Goal: Task Accomplishment & Management: Manage account settings

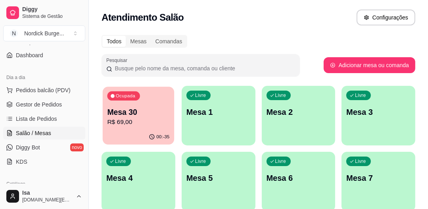
click at [141, 123] on p "R$ 69,00" at bounding box center [138, 122] width 62 height 9
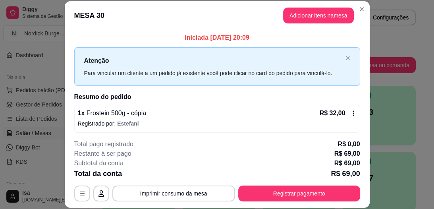
scroll to position [32, 0]
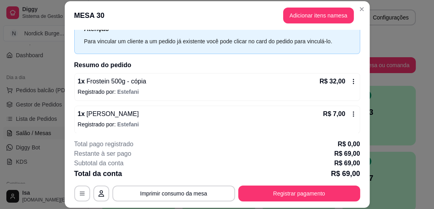
click at [353, 79] on icon at bounding box center [353, 81] width 1 height 5
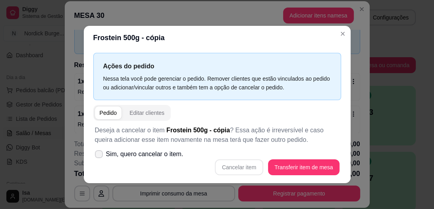
click at [103, 150] on label "Sim, quero cancelar o item." at bounding box center [139, 154] width 95 height 16
click at [100, 156] on input "Sim, quero cancelar o item." at bounding box center [96, 158] width 5 height 5
checkbox input "true"
click at [240, 167] on button "Cancelar item" at bounding box center [239, 167] width 47 height 15
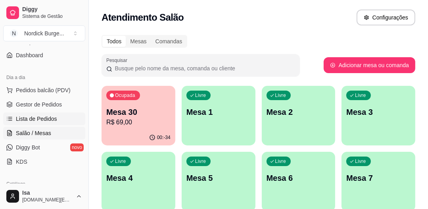
click at [44, 119] on span "Lista de Pedidos" at bounding box center [36, 119] width 41 height 8
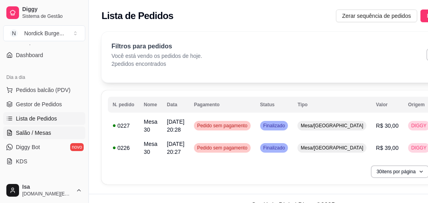
click at [29, 130] on span "Salão / Mesas" at bounding box center [33, 133] width 35 height 8
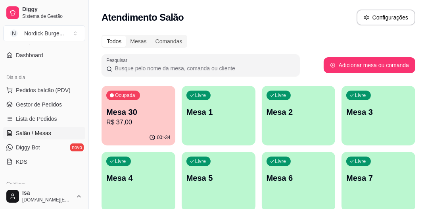
click at [154, 117] on p "Mesa 30" at bounding box center [138, 111] width 64 height 11
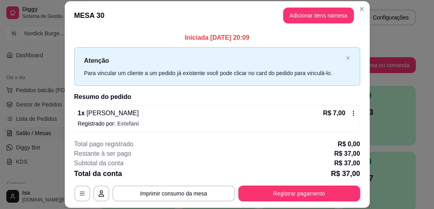
scroll to position [79, 0]
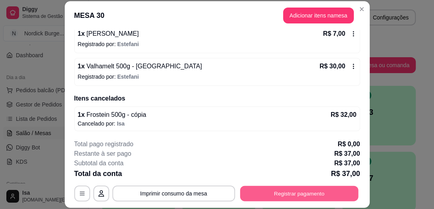
click at [331, 194] on button "Registrar pagamento" at bounding box center [299, 193] width 118 height 15
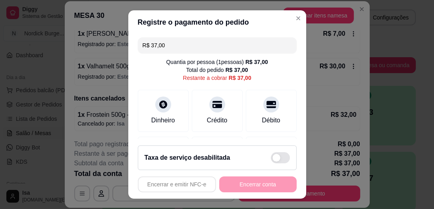
scroll to position [95, 0]
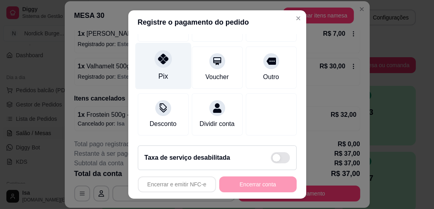
click at [160, 61] on div at bounding box center [162, 58] width 17 height 17
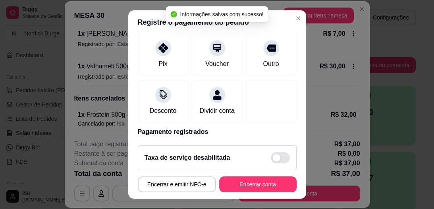
type input "R$ 0,00"
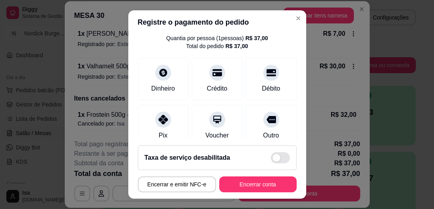
scroll to position [56, 0]
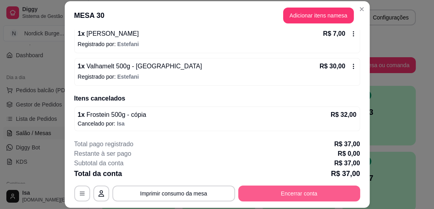
click at [302, 189] on button "Encerrar conta" at bounding box center [299, 193] width 122 height 16
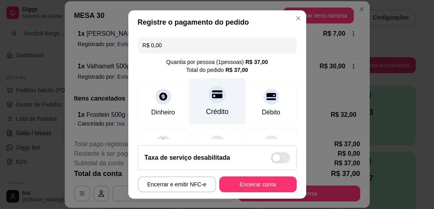
scroll to position [95, 0]
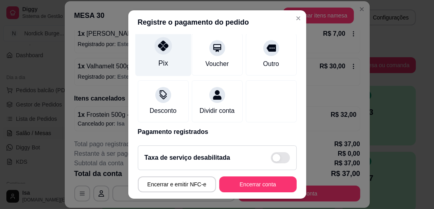
click at [154, 47] on div at bounding box center [162, 45] width 17 height 17
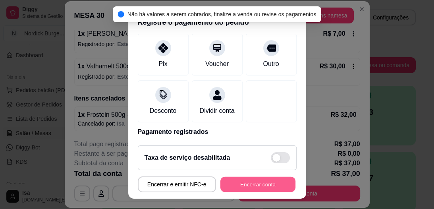
click at [250, 185] on button "Encerrar conta" at bounding box center [257, 183] width 75 height 15
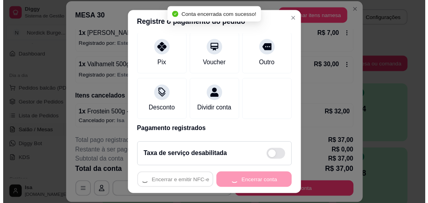
scroll to position [0, 0]
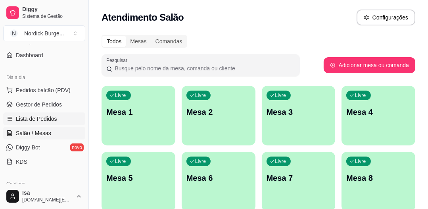
click at [37, 119] on span "Lista de Pedidos" at bounding box center [36, 119] width 41 height 8
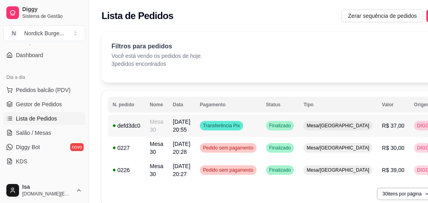
click at [139, 131] on td "defd3dc0" at bounding box center [126, 126] width 37 height 22
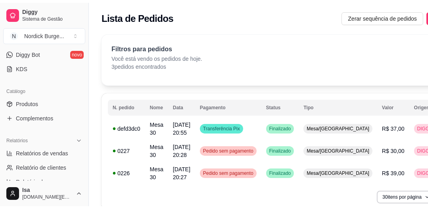
scroll to position [254, 0]
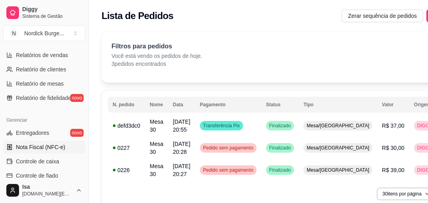
click at [33, 149] on span "Nota Fiscal (NFC-e)" at bounding box center [40, 147] width 49 height 8
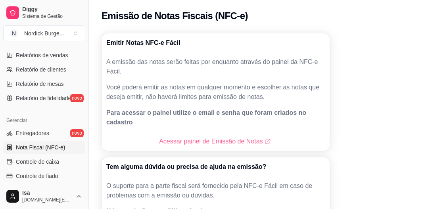
click at [183, 137] on link "Acessar painel de Emissão de Notas" at bounding box center [215, 142] width 113 height 10
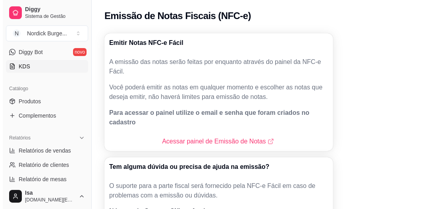
scroll to position [95, 0]
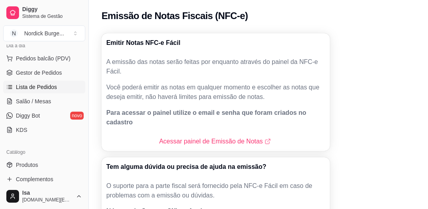
click at [29, 82] on link "Lista de Pedidos" at bounding box center [44, 87] width 82 height 13
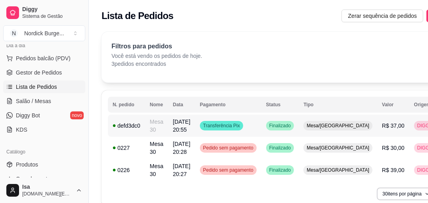
click at [143, 126] on td "defd3dc0" at bounding box center [126, 126] width 37 height 22
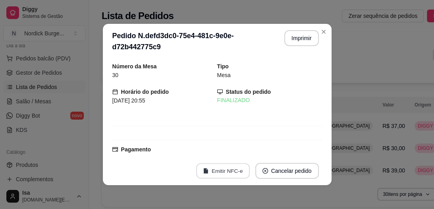
click at [217, 172] on button "Emitir NFC-e" at bounding box center [223, 170] width 54 height 15
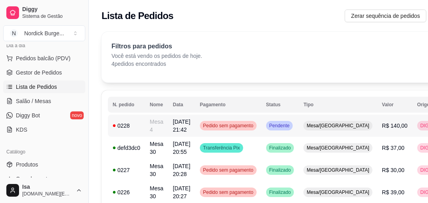
click at [162, 127] on td "Mesa 4" at bounding box center [156, 126] width 23 height 22
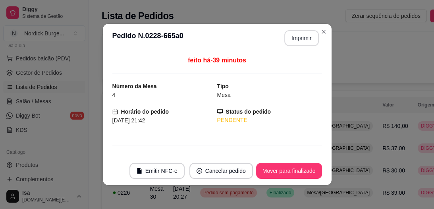
click at [300, 35] on button "Imprimir" at bounding box center [301, 38] width 35 height 16
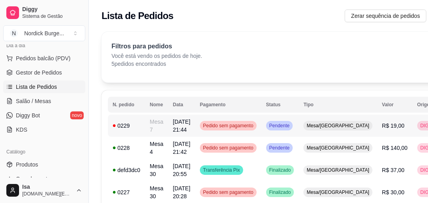
click at [136, 125] on div "0229" at bounding box center [127, 126] width 28 height 8
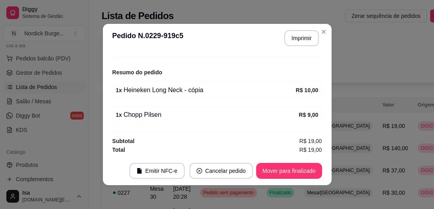
scroll to position [2, 0]
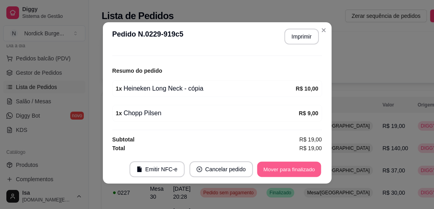
click at [307, 168] on button "Mover para finalizado" at bounding box center [289, 169] width 64 height 15
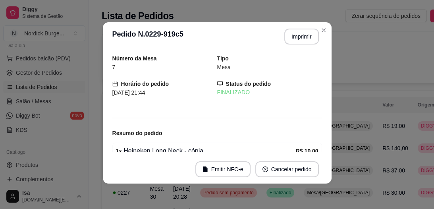
scroll to position [62, 0]
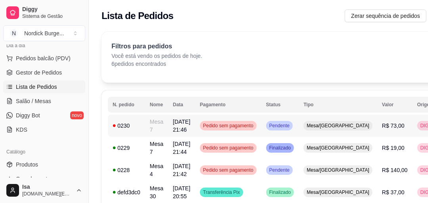
click at [137, 122] on div "0230" at bounding box center [127, 126] width 28 height 8
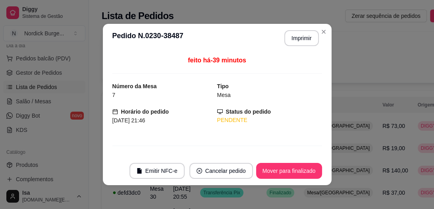
scroll to position [135, 0]
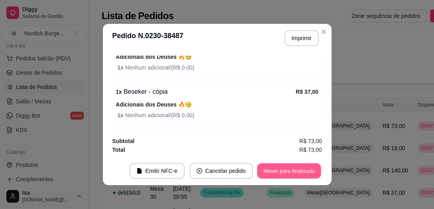
click at [279, 174] on button "Mover para finalizado" at bounding box center [289, 170] width 64 height 15
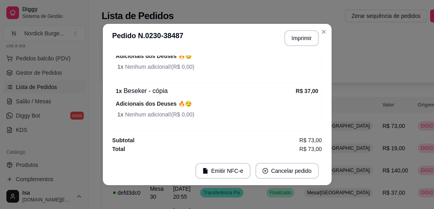
scroll to position [108, 0]
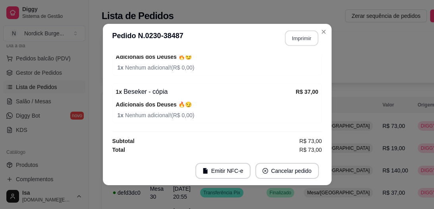
click at [297, 37] on button "Imprimir" at bounding box center [301, 38] width 33 height 15
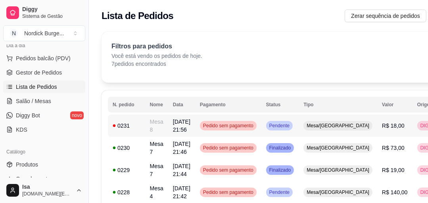
click at [135, 127] on div "0231" at bounding box center [127, 126] width 28 height 8
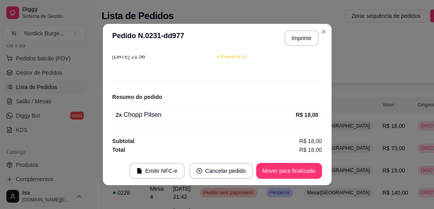
scroll to position [2, 0]
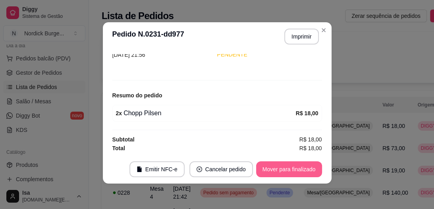
click at [276, 170] on button "Mover para finalizado" at bounding box center [289, 169] width 66 height 16
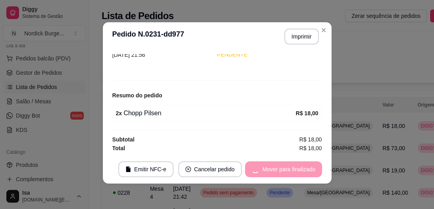
scroll to position [38, 0]
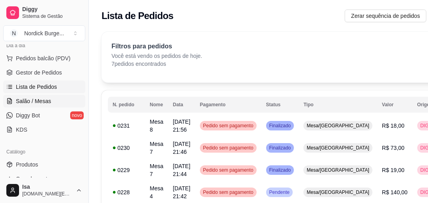
click at [29, 99] on span "Salão / Mesas" at bounding box center [33, 101] width 35 height 8
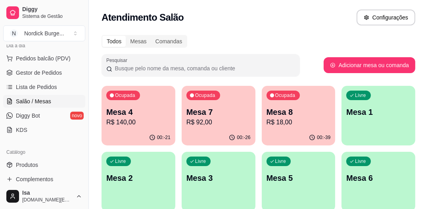
click at [135, 118] on p "R$ 140,00" at bounding box center [138, 123] width 64 height 10
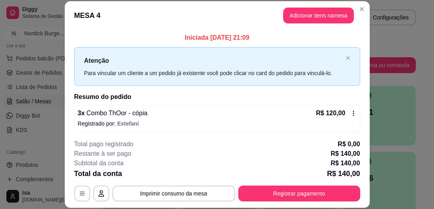
scroll to position [64, 0]
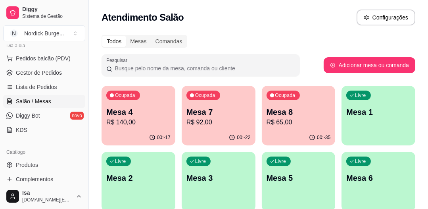
click at [306, 119] on p "R$ 65,00" at bounding box center [299, 123] width 64 height 10
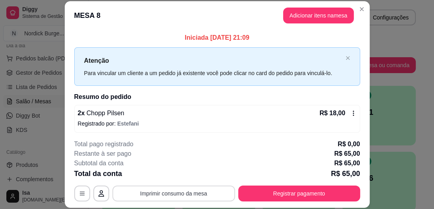
click at [176, 198] on button "Imprimir consumo da mesa" at bounding box center [173, 193] width 123 height 16
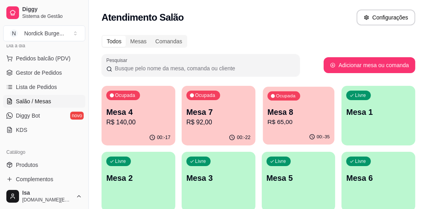
click at [314, 114] on p "Mesa 8" at bounding box center [299, 112] width 62 height 11
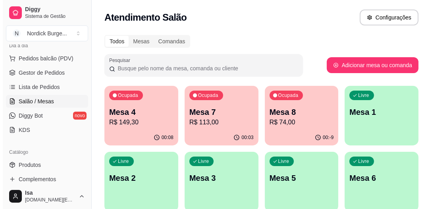
scroll to position [32, 0]
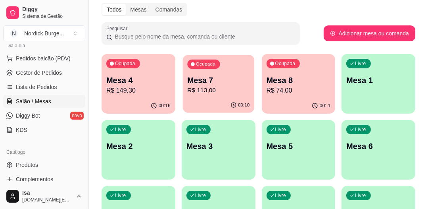
click at [225, 75] on p "Mesa 7" at bounding box center [218, 80] width 62 height 11
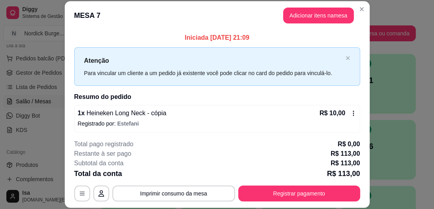
scroll to position [24, 0]
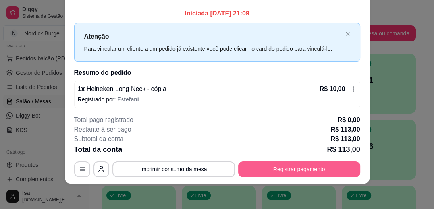
click at [308, 169] on button "Registrar pagamento" at bounding box center [299, 169] width 122 height 16
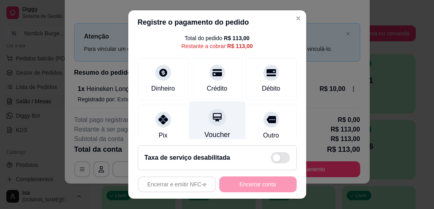
scroll to position [64, 0]
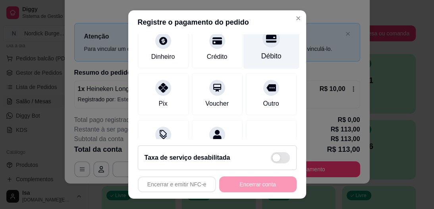
click at [262, 46] on div at bounding box center [270, 38] width 17 height 17
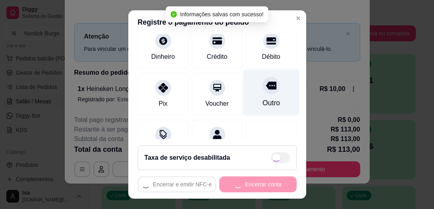
type input "R$ 0,00"
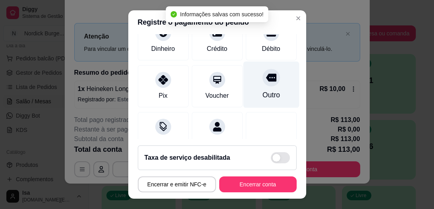
scroll to position [56, 0]
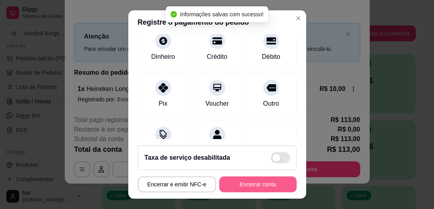
click at [275, 181] on button "Encerrar conta" at bounding box center [257, 184] width 77 height 16
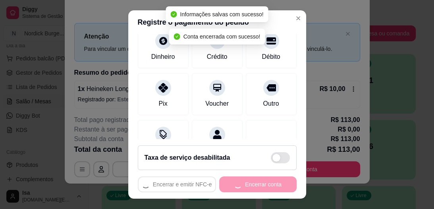
scroll to position [0, 0]
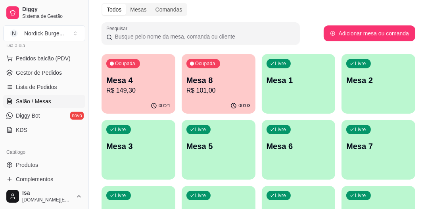
click at [152, 79] on p "Mesa 4" at bounding box center [138, 80] width 64 height 11
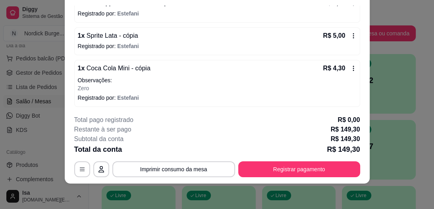
scroll to position [151, 0]
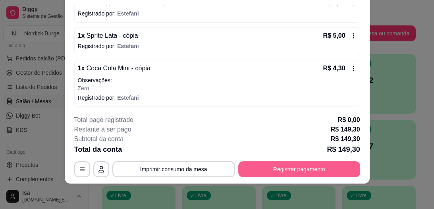
click at [333, 174] on button "Registrar pagamento" at bounding box center [299, 169] width 122 height 16
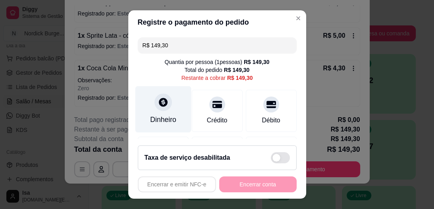
scroll to position [64, 0]
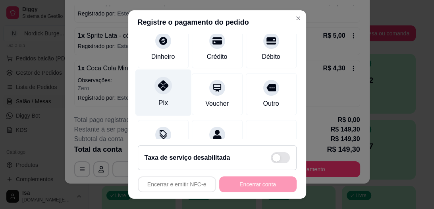
click at [158, 85] on icon at bounding box center [163, 86] width 10 height 10
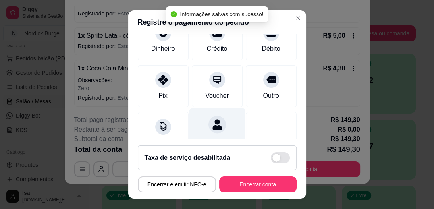
type input "R$ 0,00"
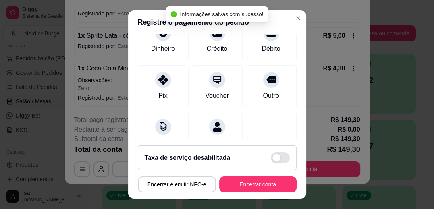
scroll to position [56, 0]
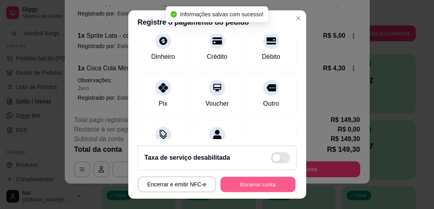
click at [250, 186] on button "Encerrar conta" at bounding box center [257, 183] width 75 height 15
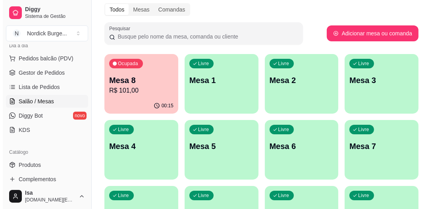
scroll to position [0, 0]
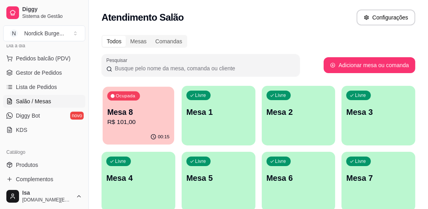
click at [133, 111] on p "Mesa 8" at bounding box center [138, 112] width 62 height 11
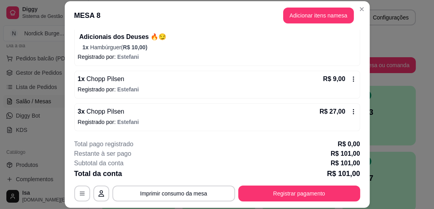
scroll to position [24, 0]
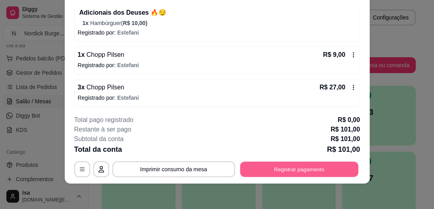
click at [333, 165] on button "Registrar pagamento" at bounding box center [299, 169] width 118 height 15
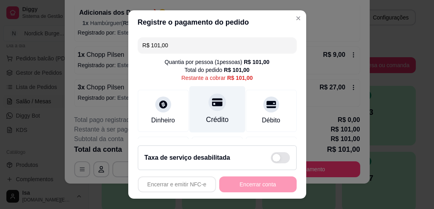
click at [199, 102] on div "Crédito" at bounding box center [217, 109] width 56 height 46
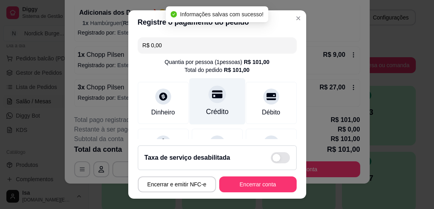
type input "R$ 0,00"
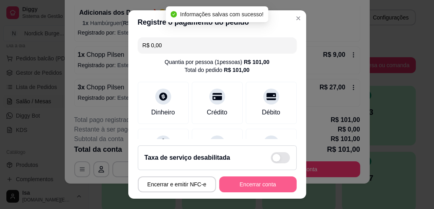
click at [246, 183] on button "Encerrar conta" at bounding box center [257, 184] width 77 height 16
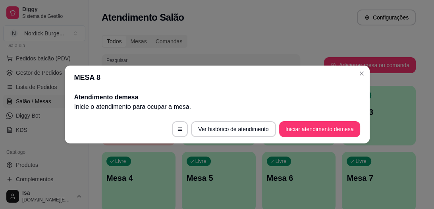
scroll to position [0, 0]
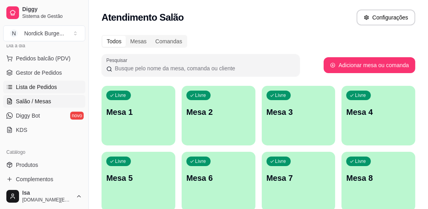
click at [17, 86] on span "Lista de Pedidos" at bounding box center [36, 87] width 41 height 8
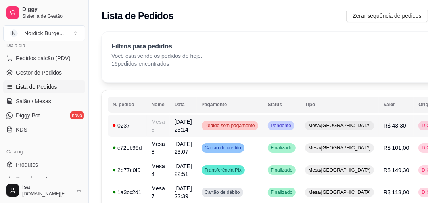
click at [136, 125] on div "0237" at bounding box center [127, 126] width 29 height 8
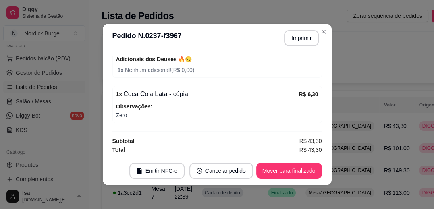
scroll to position [2, 0]
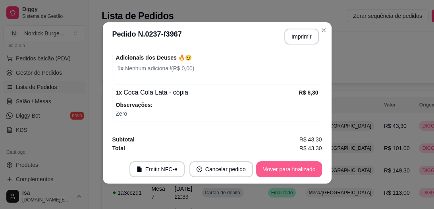
click at [285, 165] on button "Mover para finalizado" at bounding box center [289, 169] width 66 height 16
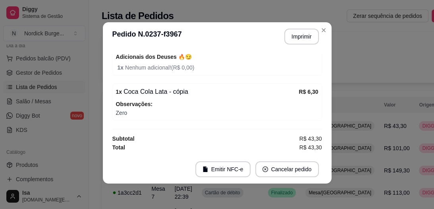
scroll to position [106, 0]
click at [302, 40] on button "Imprimir" at bounding box center [301, 36] width 33 height 15
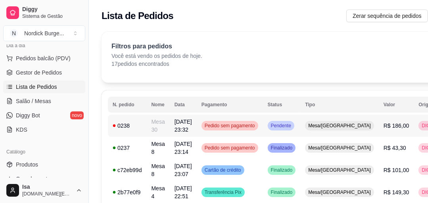
click at [139, 123] on div "0238" at bounding box center [127, 126] width 29 height 8
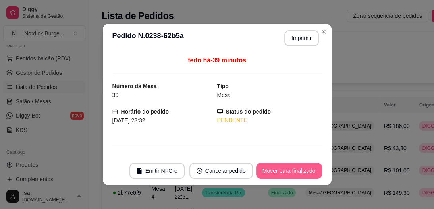
click at [306, 165] on button "Mover para finalizado" at bounding box center [289, 171] width 66 height 16
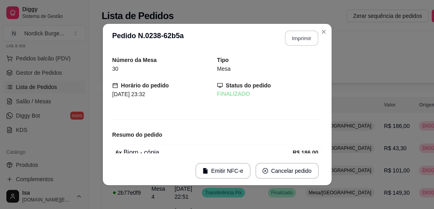
click at [294, 33] on button "Imprimir" at bounding box center [301, 38] width 33 height 15
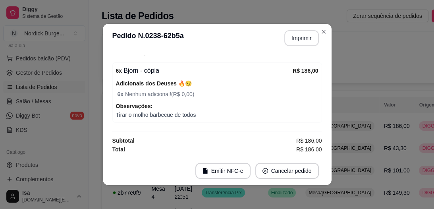
scroll to position [2, 0]
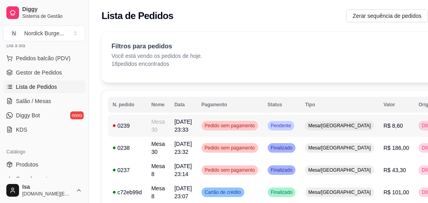
click at [140, 127] on div "0239" at bounding box center [127, 126] width 29 height 8
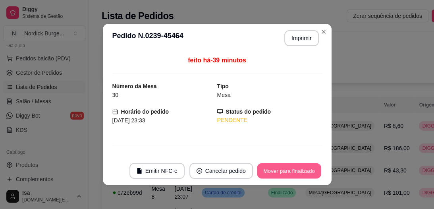
click at [274, 169] on button "Mover para finalizado" at bounding box center [289, 170] width 64 height 15
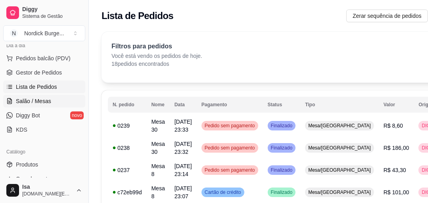
click at [40, 95] on link "Salão / Mesas" at bounding box center [44, 101] width 82 height 13
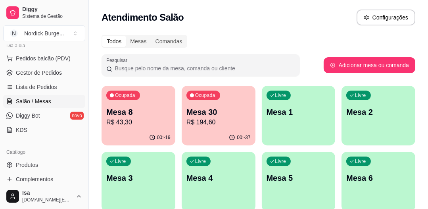
click at [227, 116] on p "Mesa 30" at bounding box center [219, 111] width 64 height 11
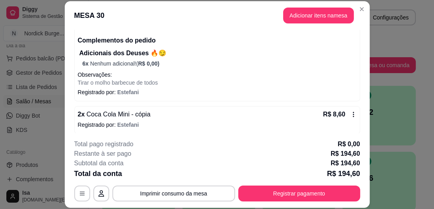
scroll to position [98, 0]
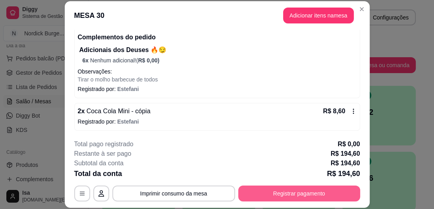
click at [270, 194] on button "Registrar pagamento" at bounding box center [299, 193] width 122 height 16
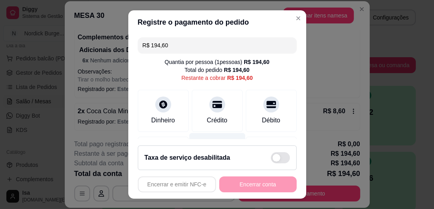
scroll to position [64, 0]
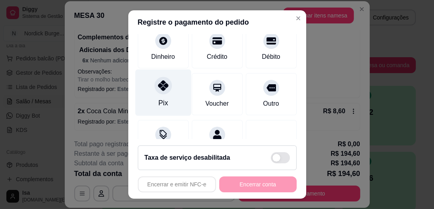
click at [159, 90] on icon at bounding box center [163, 86] width 10 height 10
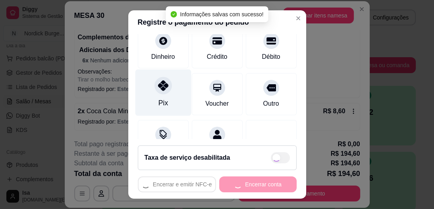
type input "R$ 0,00"
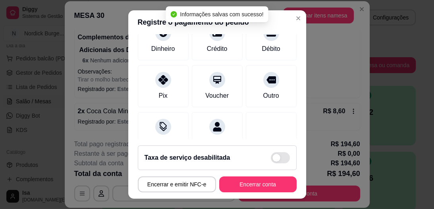
scroll to position [56, 0]
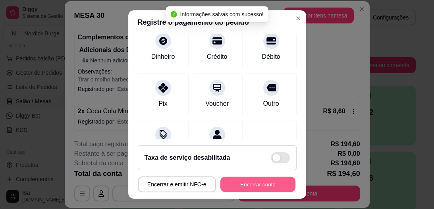
click at [258, 179] on button "Encerrar conta" at bounding box center [257, 183] width 75 height 15
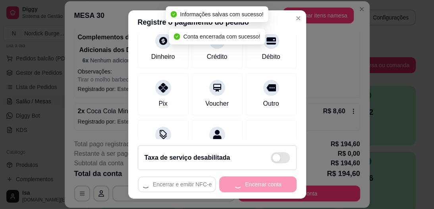
scroll to position [0, 0]
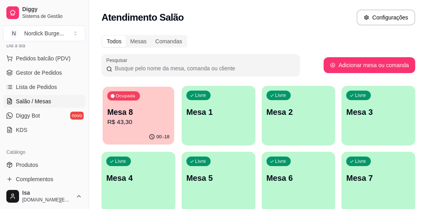
click at [140, 102] on div "Ocupada Mesa 8 R$ 43,30" at bounding box center [138, 108] width 71 height 43
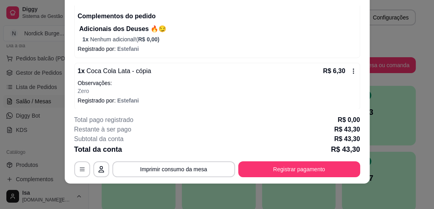
scroll to position [98, 0]
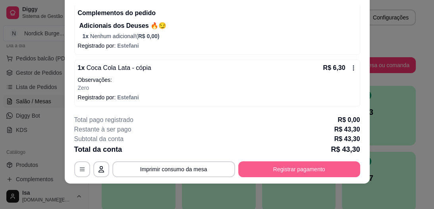
click at [271, 173] on button "Registrar pagamento" at bounding box center [299, 169] width 122 height 16
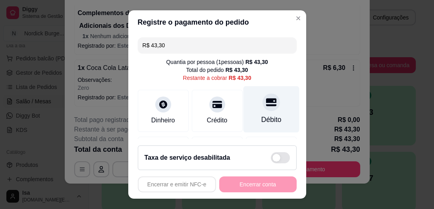
click at [266, 106] on icon at bounding box center [271, 102] width 10 height 8
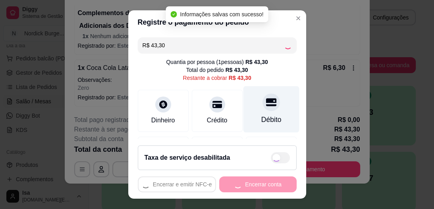
type input "R$ 0,00"
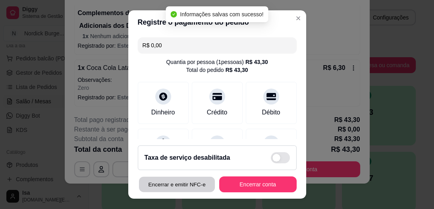
click at [171, 183] on button "Encerrar e emitir NFC-e" at bounding box center [177, 183] width 76 height 15
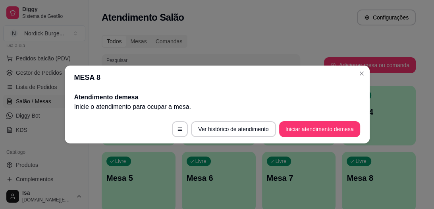
scroll to position [0, 0]
click at [216, 35] on div "MESA 8 Atendimento de mesa Inicie o atendimento para ocupar a mesa . Ver histór…" at bounding box center [217, 104] width 434 height 209
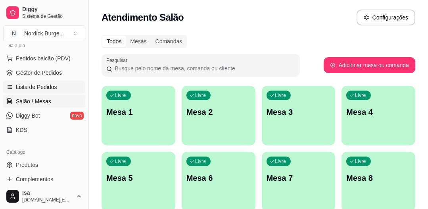
click at [32, 87] on span "Lista de Pedidos" at bounding box center [36, 87] width 41 height 8
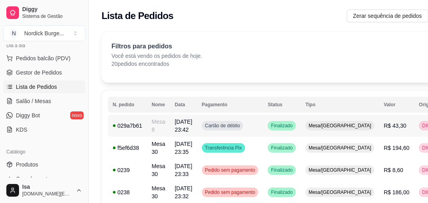
click at [145, 124] on td "029a7b61" at bounding box center [127, 126] width 39 height 22
click at [139, 151] on div "f5ef6d38" at bounding box center [127, 148] width 29 height 8
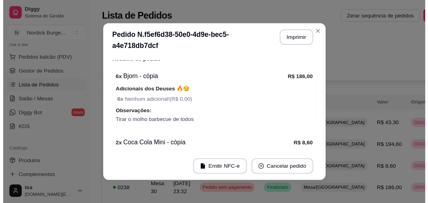
scroll to position [157, 0]
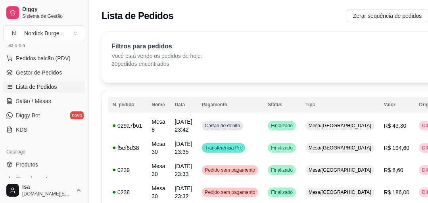
click at [220, 56] on div "Filtros para pedidos Você está vendo os pedidos de hoje. 20 pedidos encontrados…" at bounding box center [299, 55] width 374 height 26
